Goal: Information Seeking & Learning: Learn about a topic

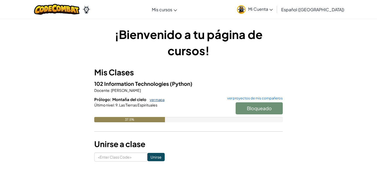
click at [157, 99] on link "ver mapa" at bounding box center [155, 100] width 17 height 4
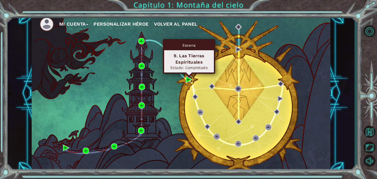
click at [189, 82] on img at bounding box center [189, 80] width 6 height 6
